Goal: Submit feedback/report problem

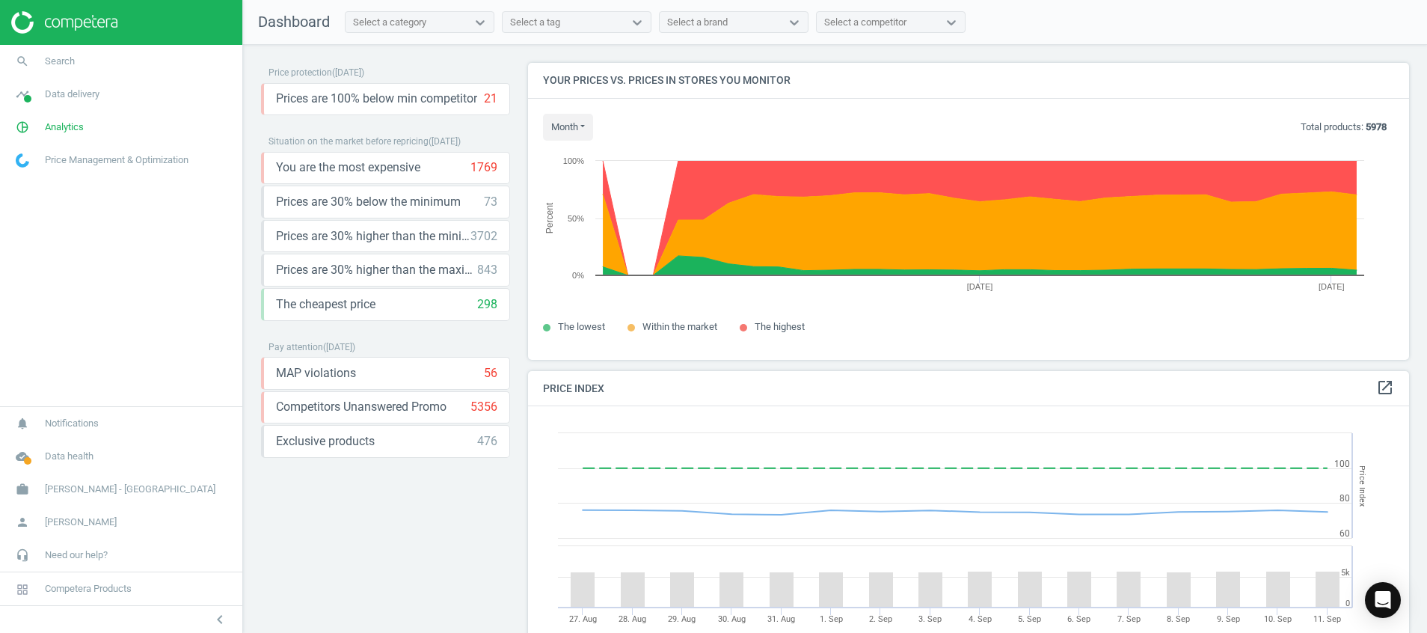
scroll to position [379, 899]
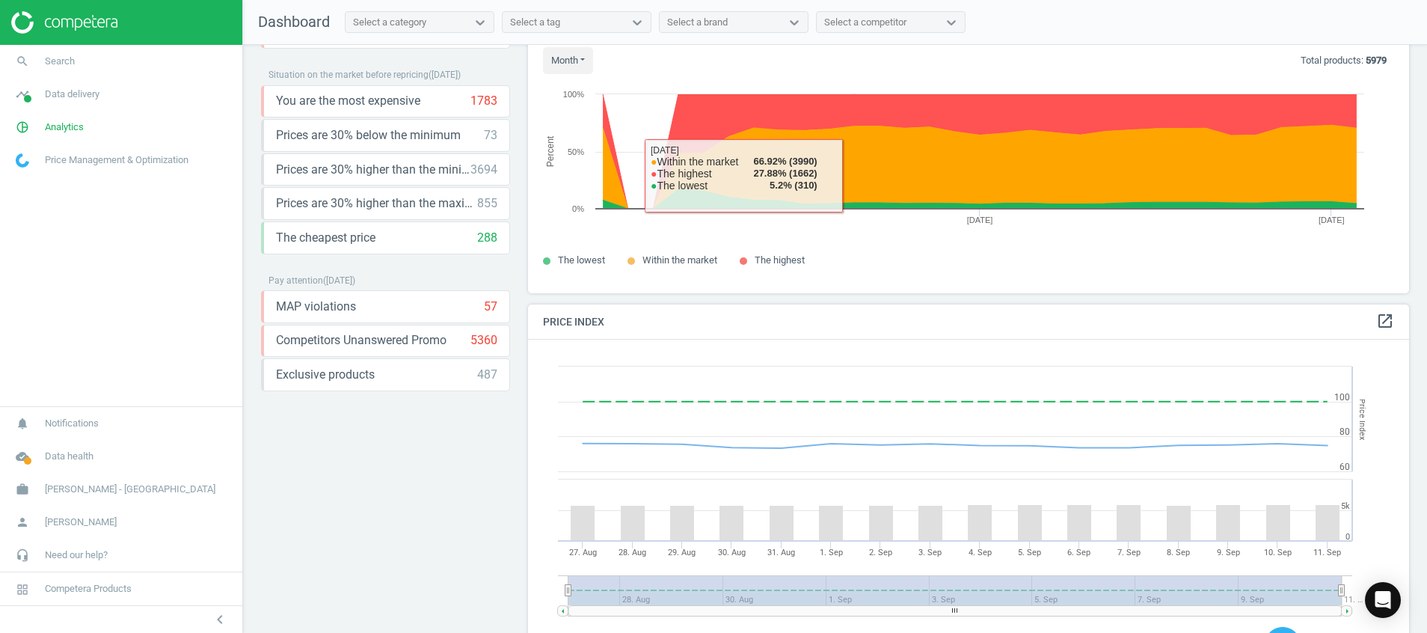
scroll to position [337, 0]
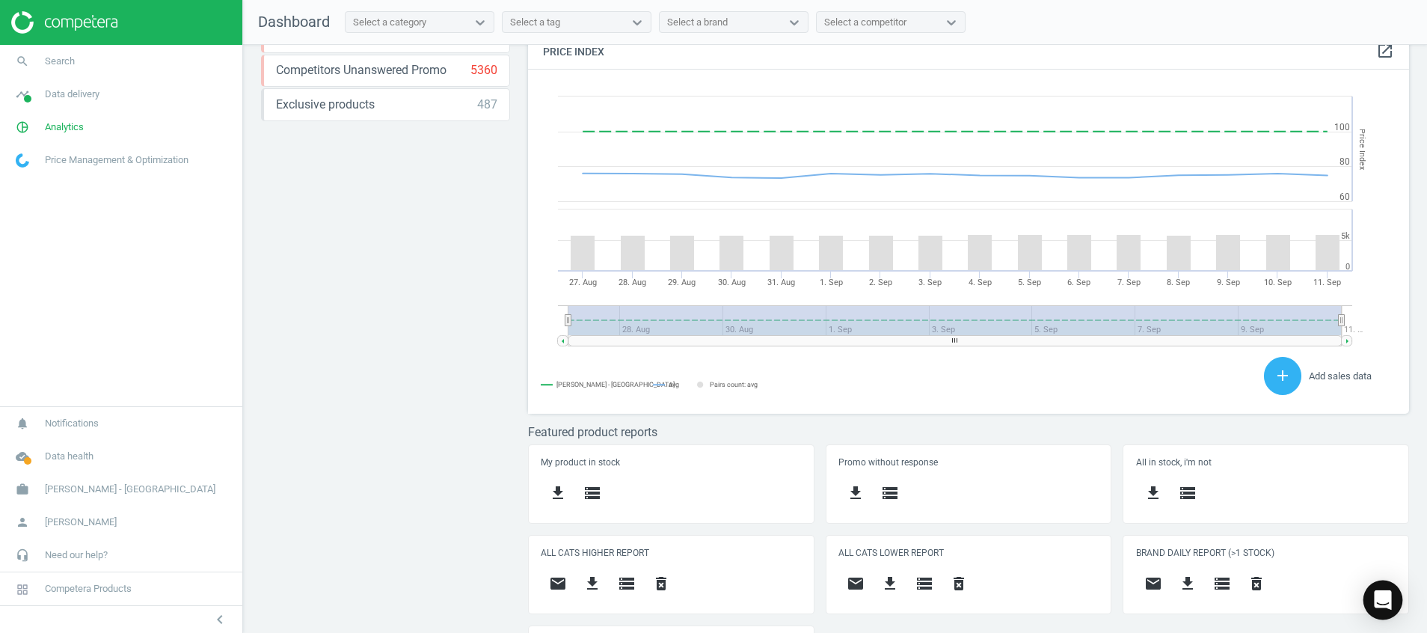
click at [1394, 602] on div "Open Intercom Messenger" at bounding box center [1384, 601] width 40 height 40
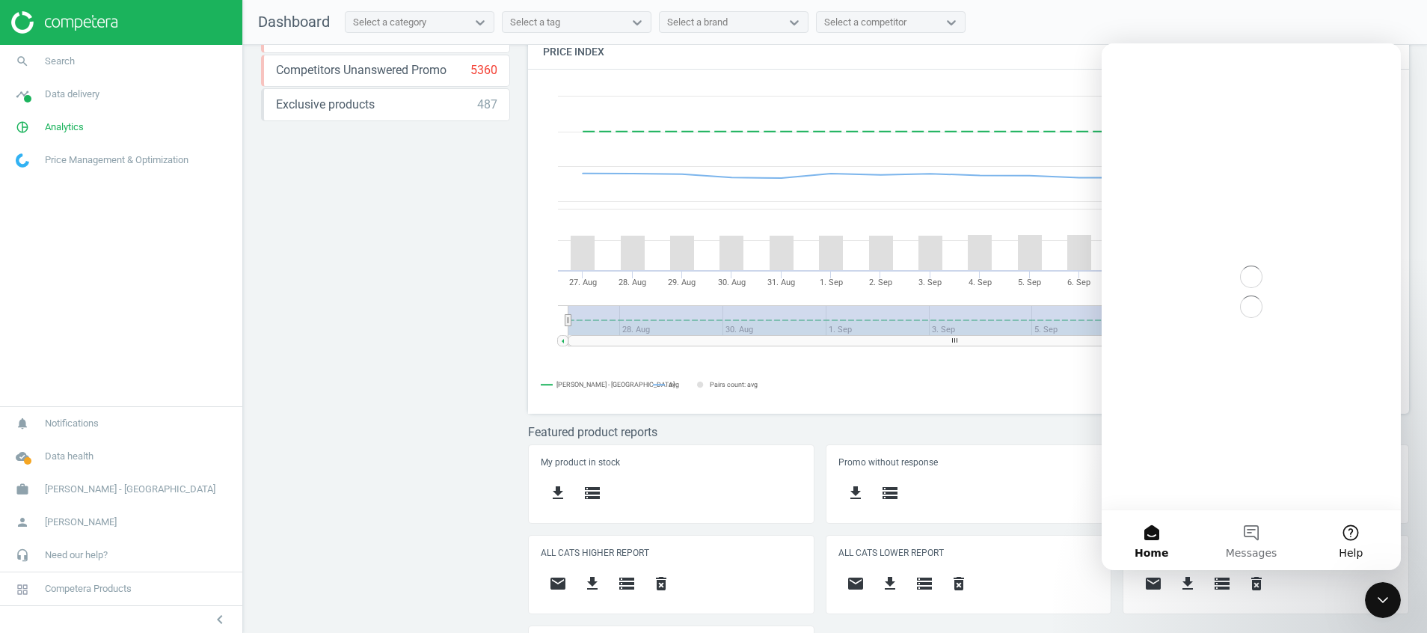
scroll to position [0, 0]
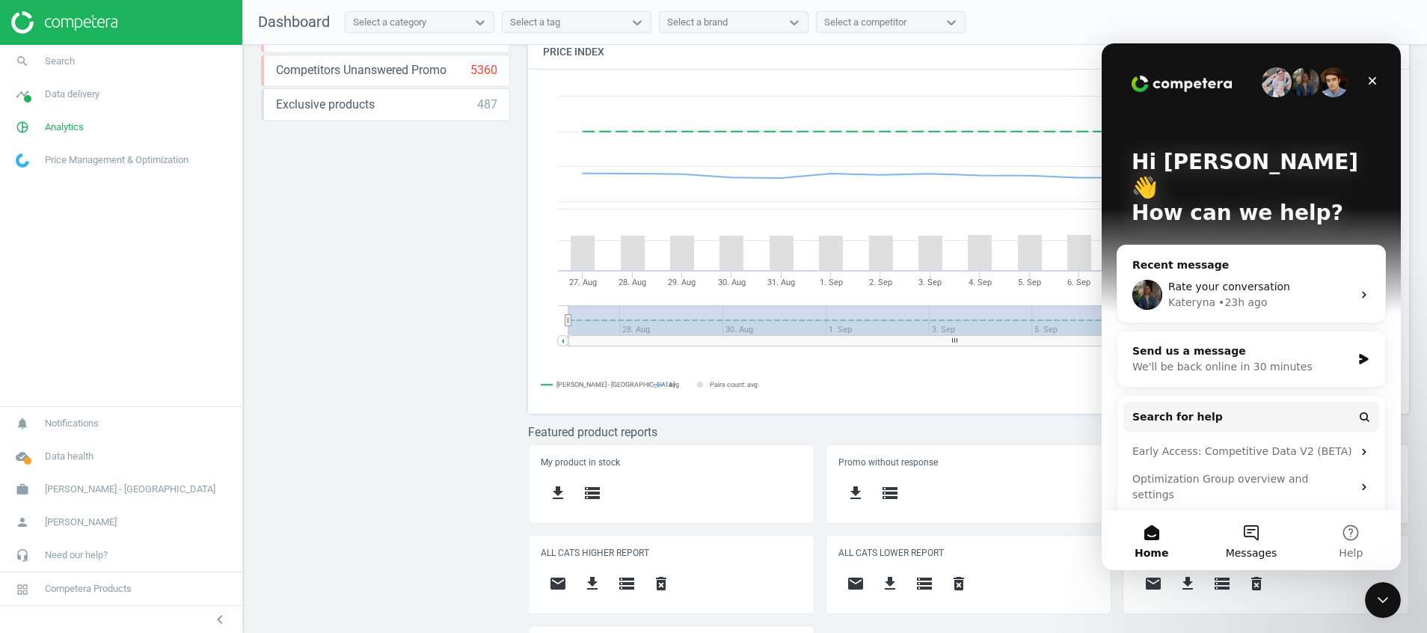
click at [1249, 534] on button "Messages" at bounding box center [1250, 540] width 99 height 60
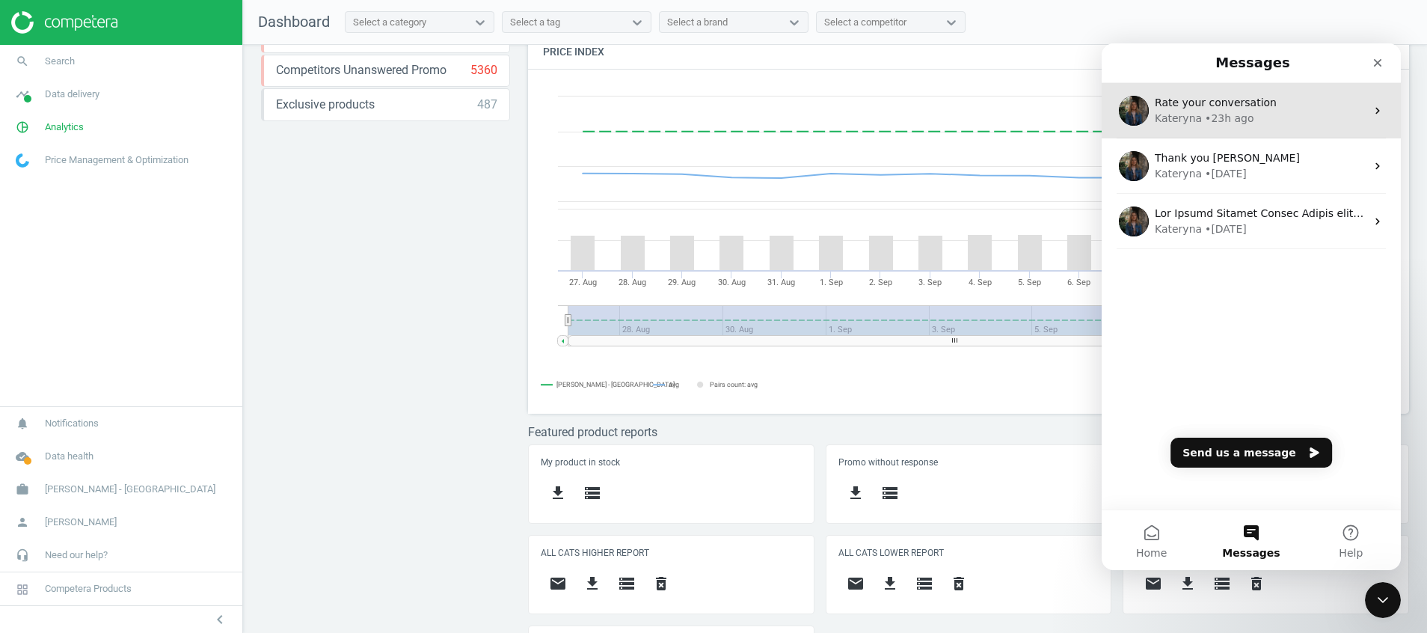
click at [1223, 103] on span "Rate your conversation" at bounding box center [1216, 103] width 122 height 12
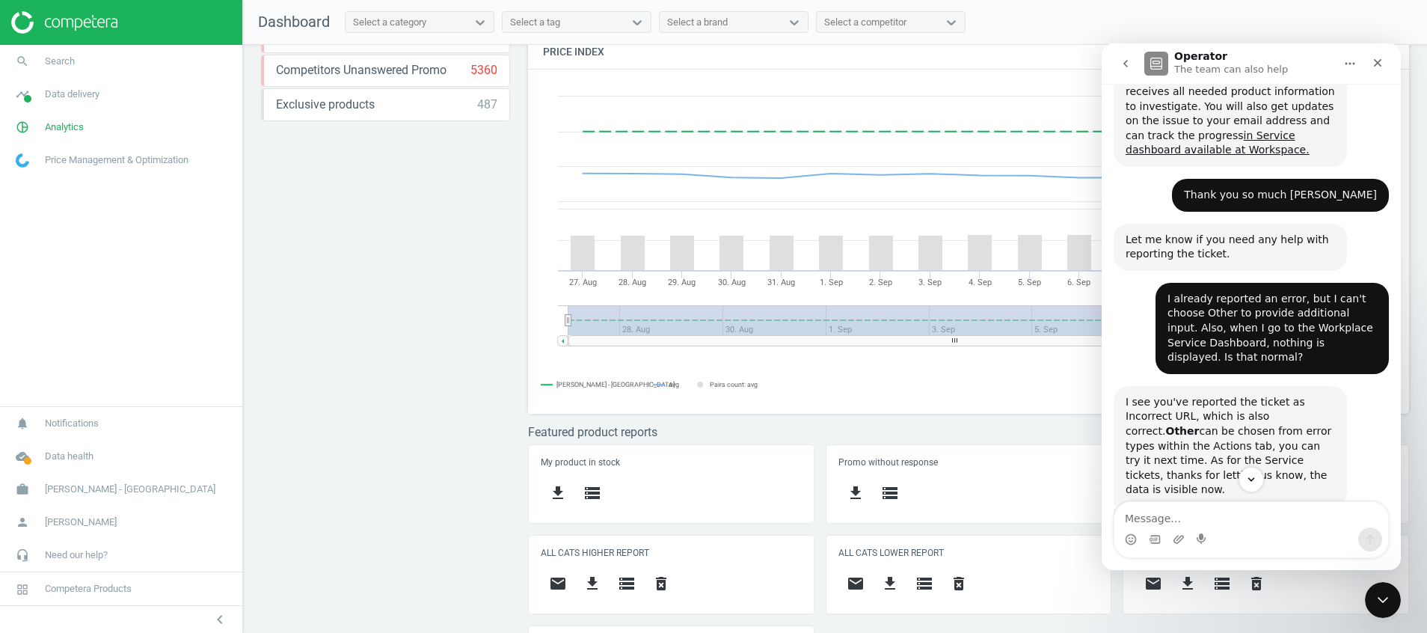
scroll to position [854, 0]
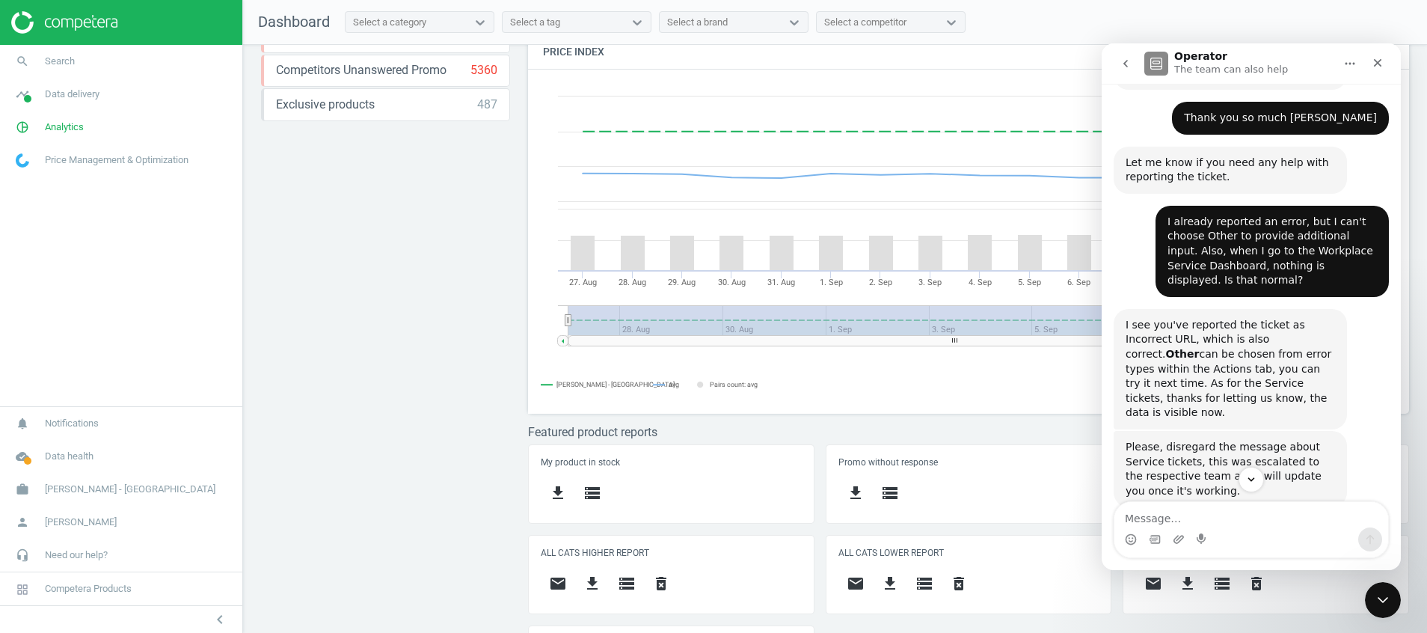
click at [1351, 14] on nav "Dashboard Select a category Select a tag Select a brand Select a competitor" at bounding box center [835, 22] width 1184 height 45
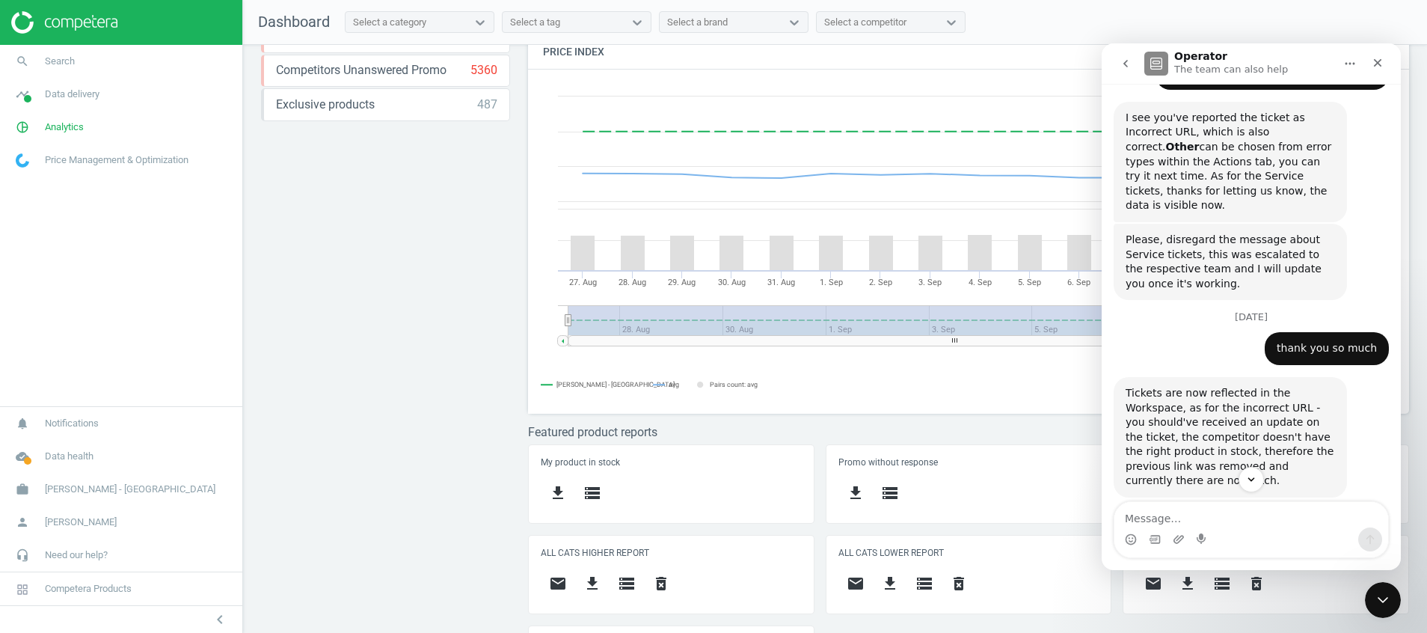
scroll to position [1156, 0]
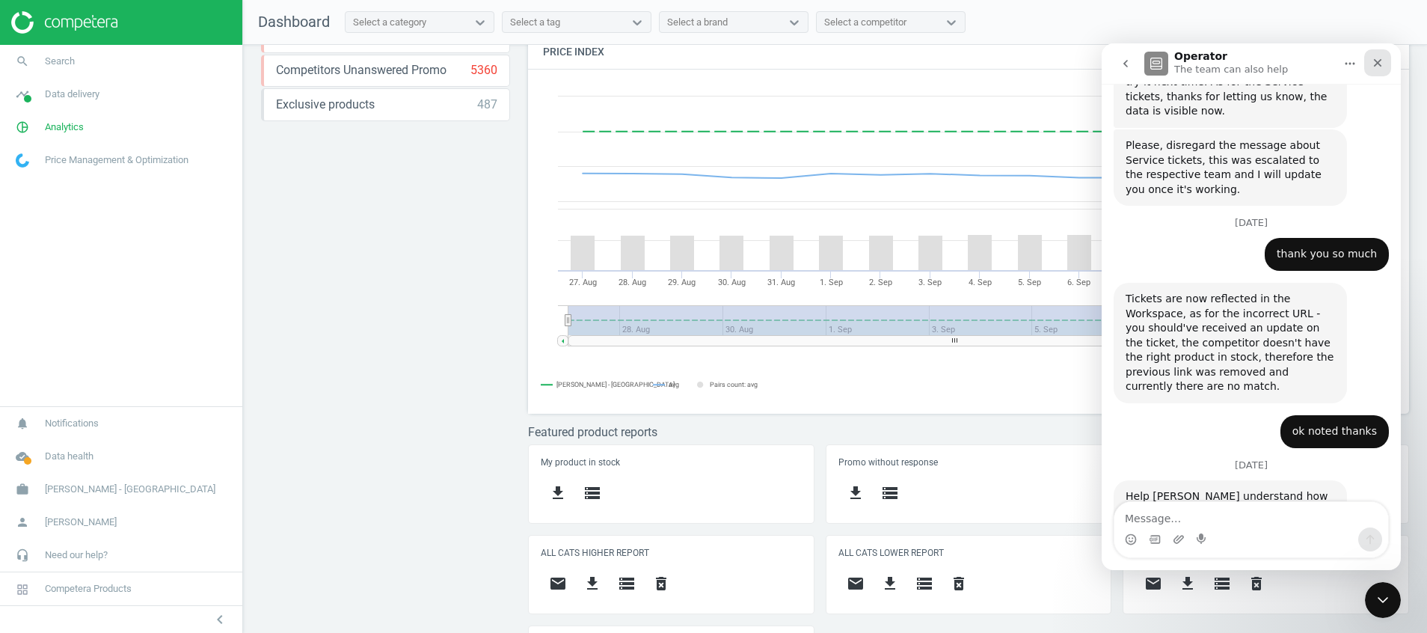
click at [1378, 64] on icon "Close" at bounding box center [1378, 63] width 8 height 8
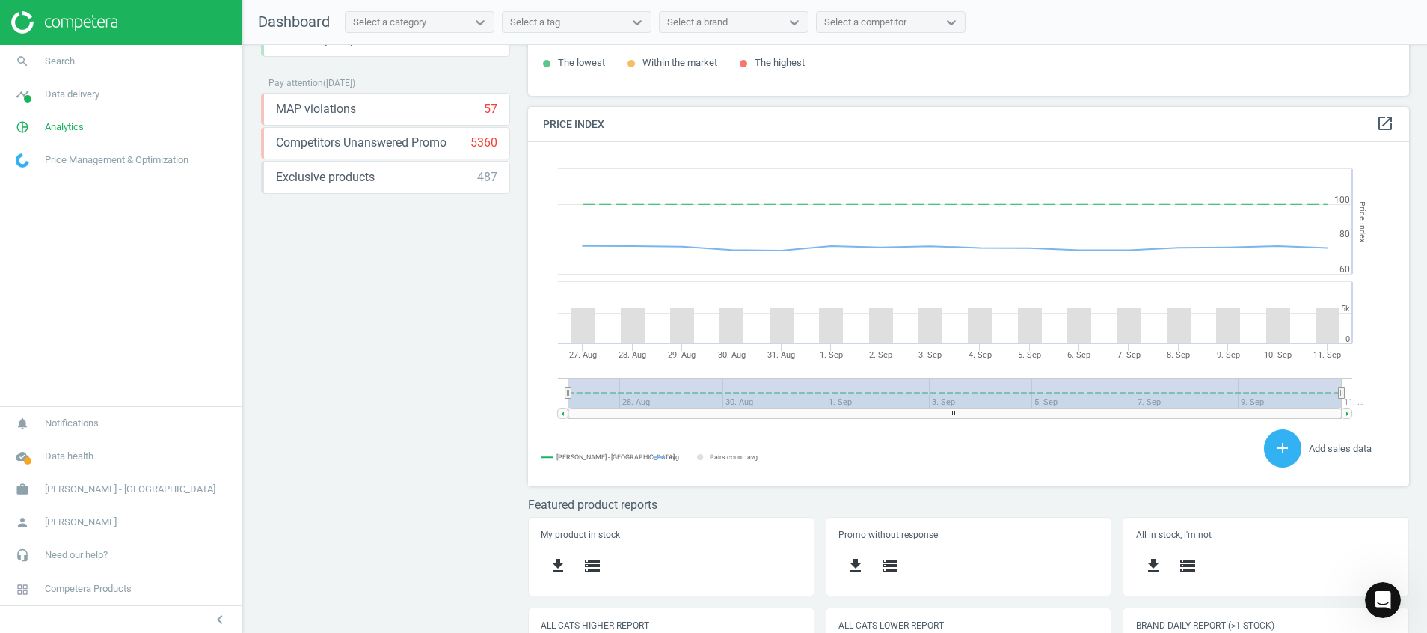
scroll to position [410, 0]
